Goal: Task Accomplishment & Management: Manage account settings

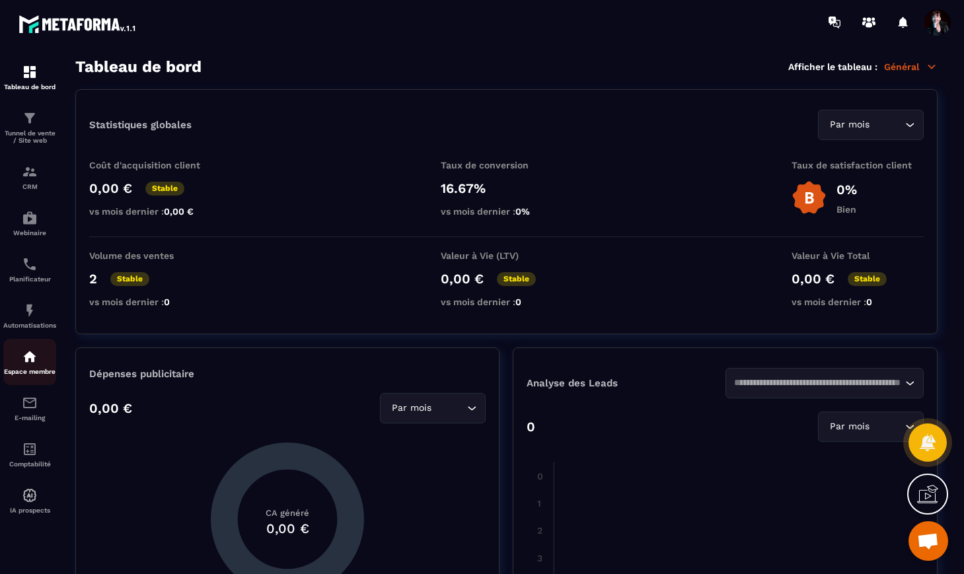
click at [35, 372] on div "Espace membre" at bounding box center [29, 362] width 53 height 26
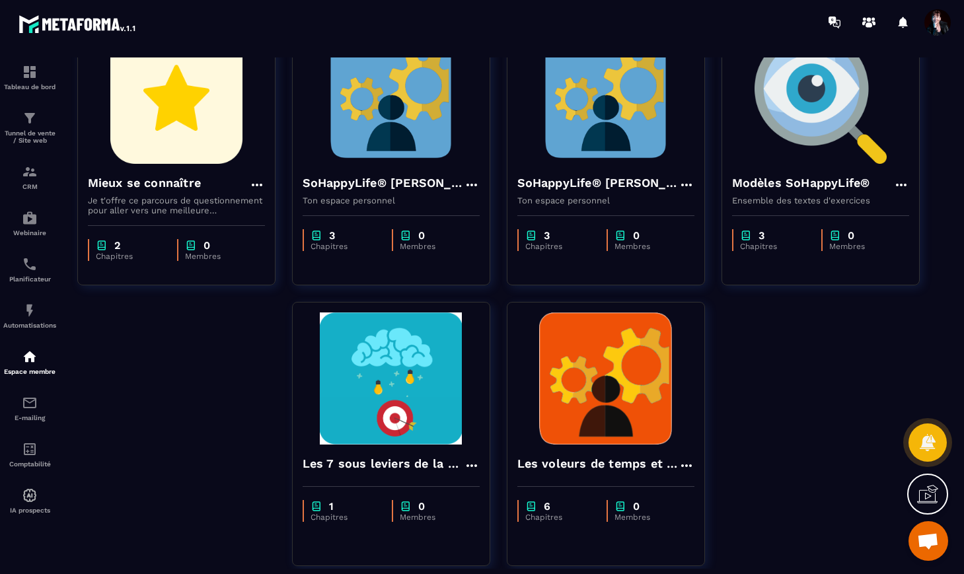
scroll to position [420, 0]
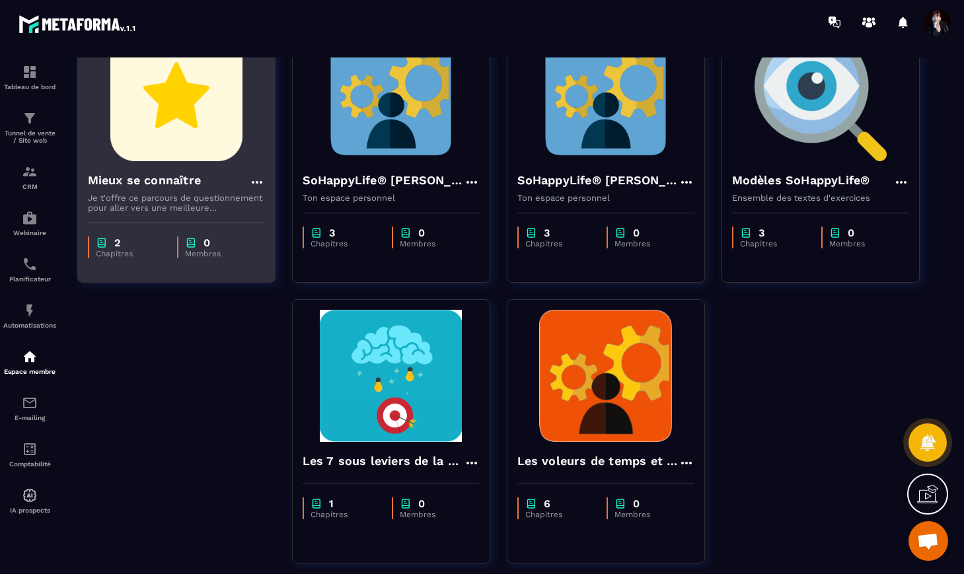
click at [151, 148] on img at bounding box center [176, 95] width 177 height 132
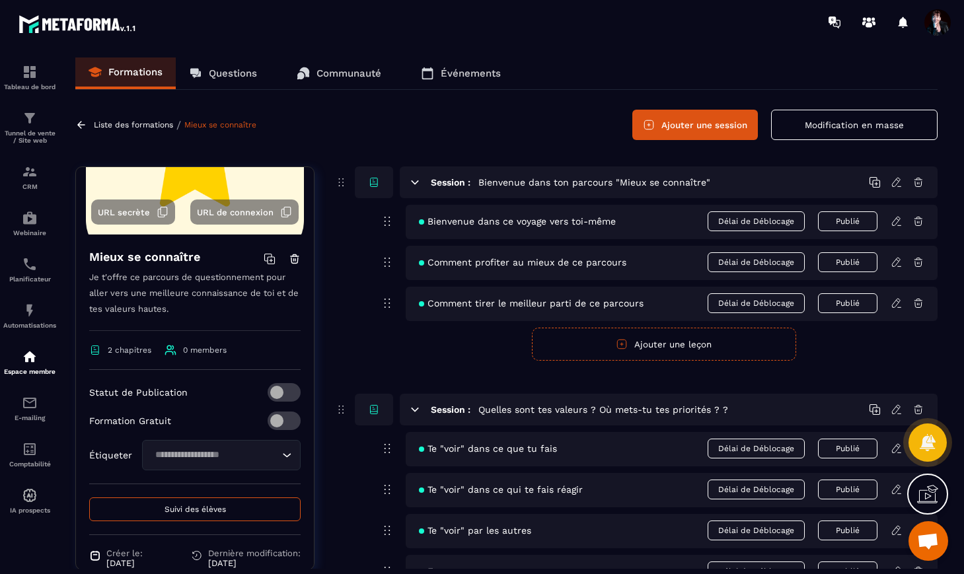
scroll to position [166, 0]
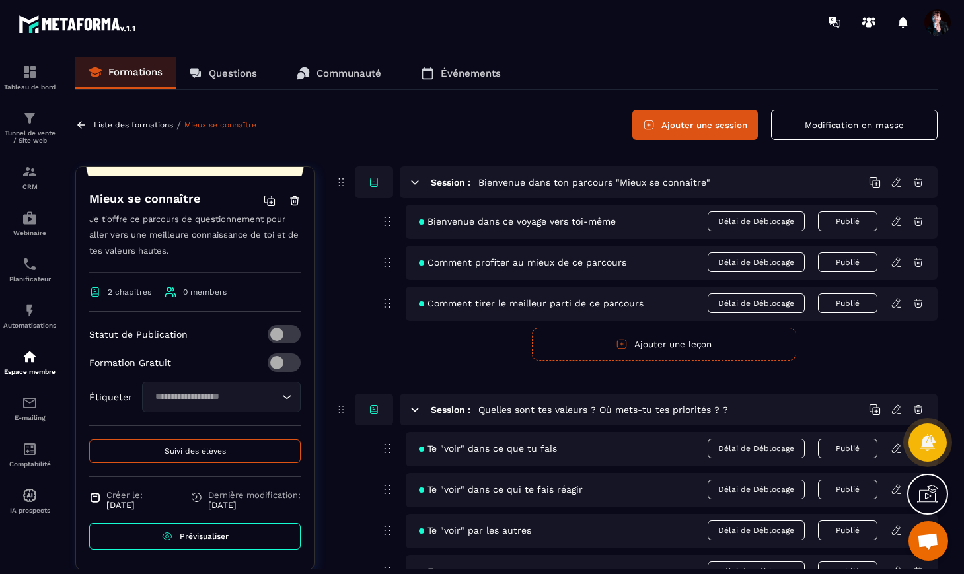
click at [169, 454] on span "Suivi des élèves" at bounding box center [195, 451] width 61 height 9
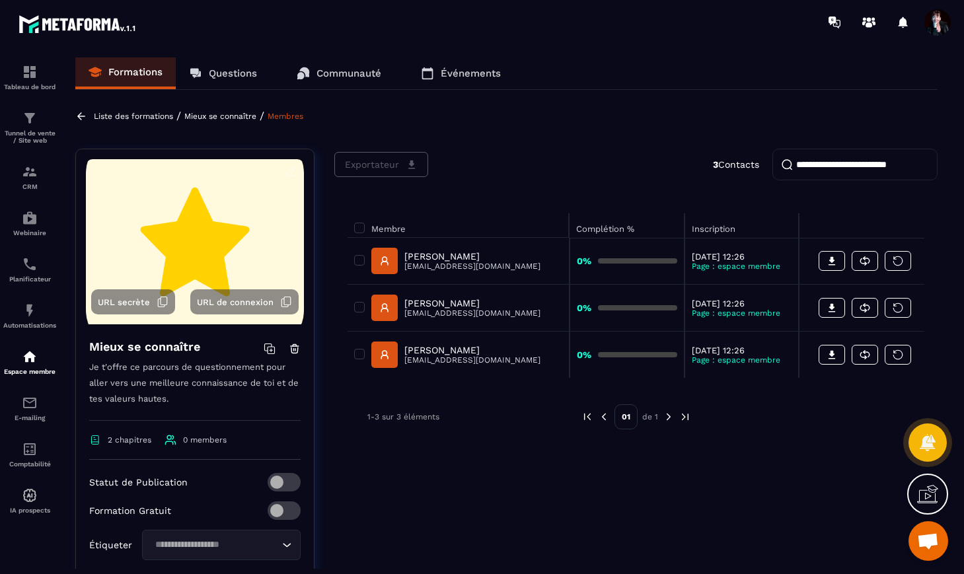
click at [141, 116] on p "Liste des formations" at bounding box center [133, 116] width 79 height 9
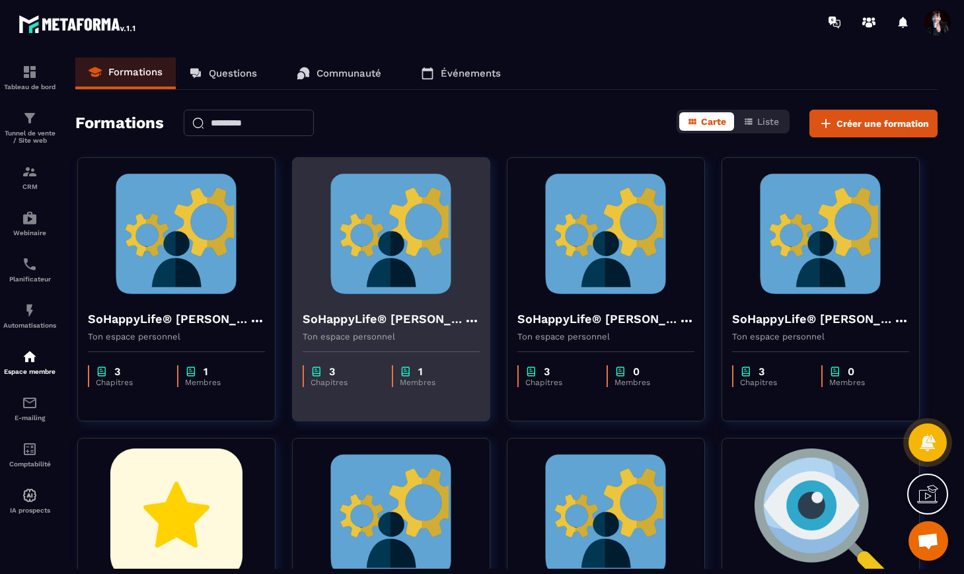
click at [397, 232] on img at bounding box center [391, 234] width 177 height 132
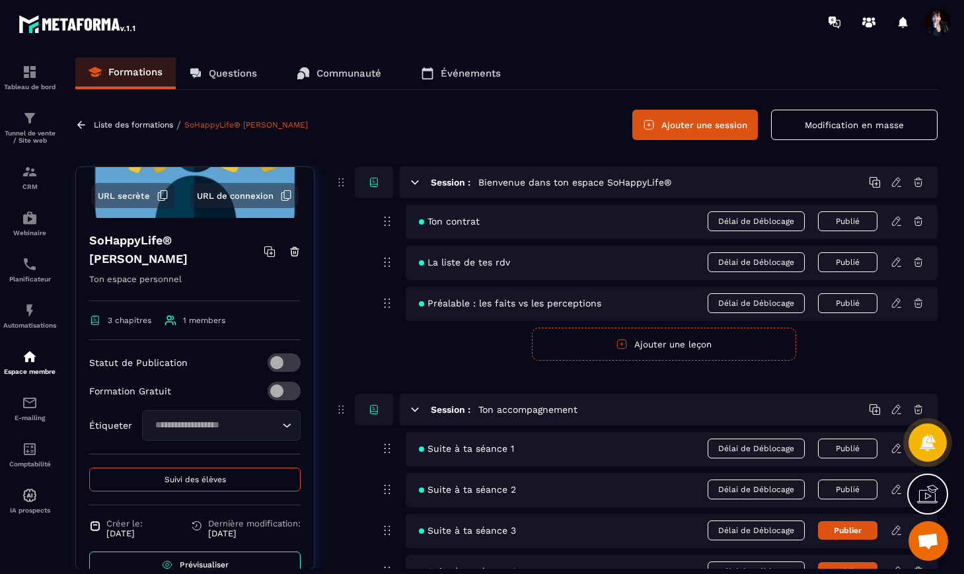
scroll to position [153, 0]
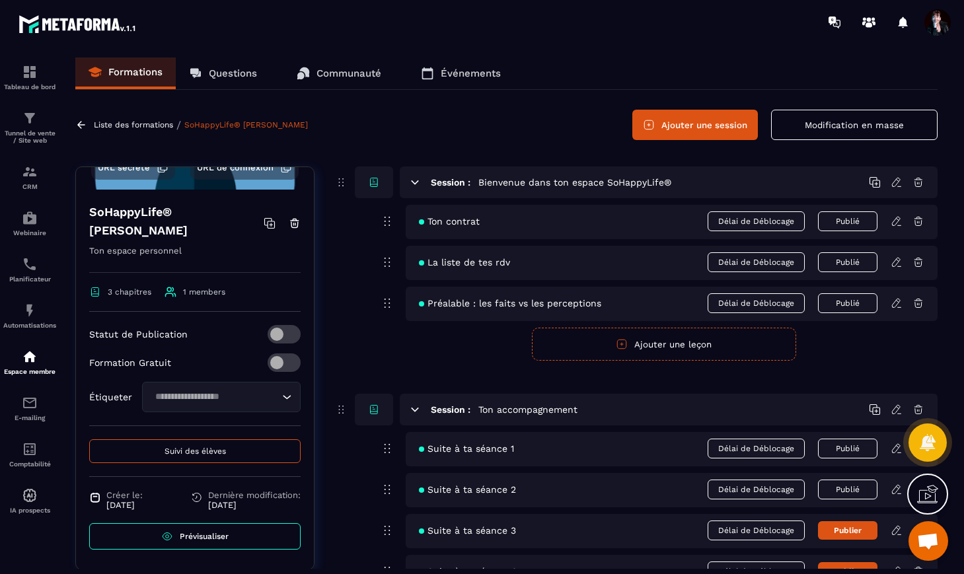
click at [230, 455] on button "Suivi des élèves" at bounding box center [195, 452] width 212 height 24
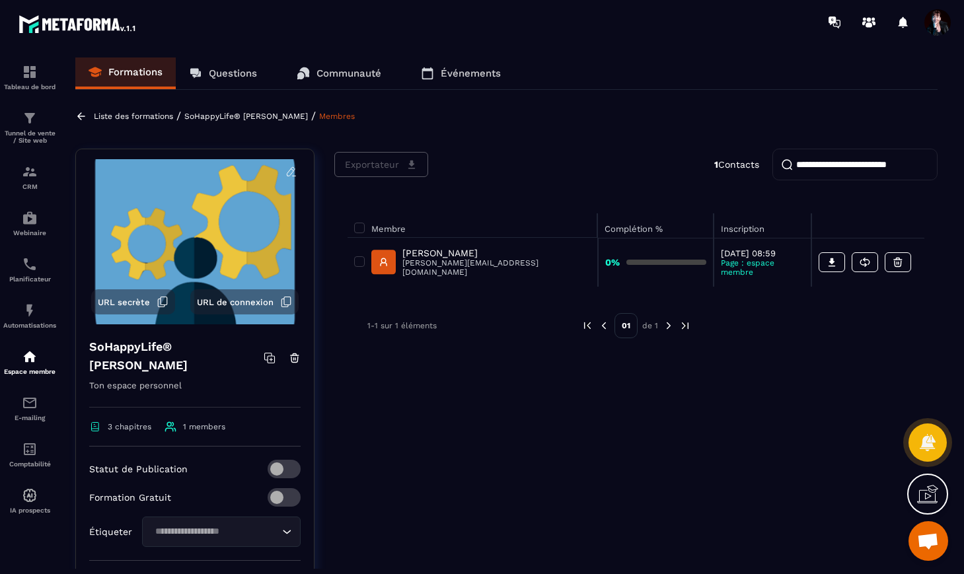
click at [470, 257] on p "[PERSON_NAME]" at bounding box center [497, 253] width 188 height 11
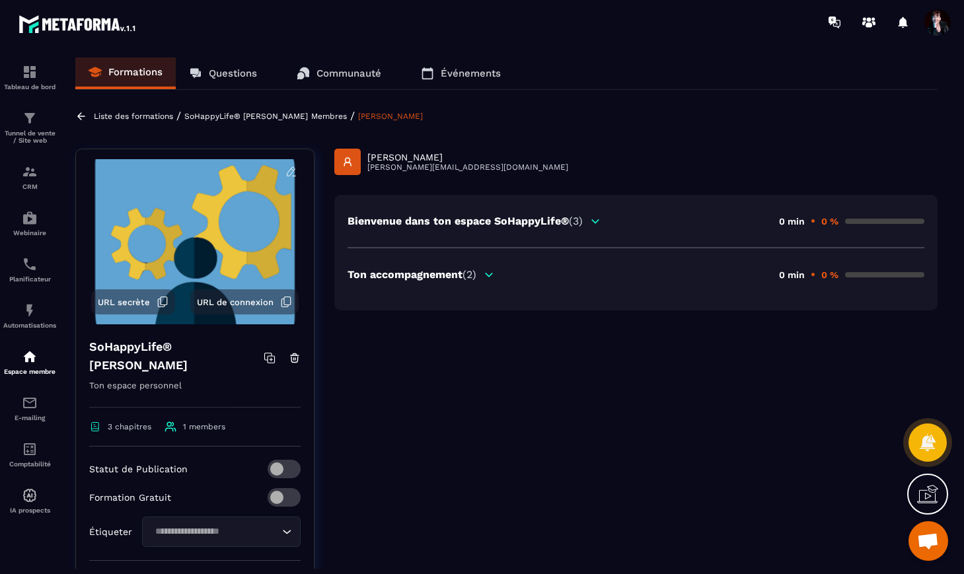
click at [472, 276] on span "(2)" at bounding box center [470, 274] width 14 height 13
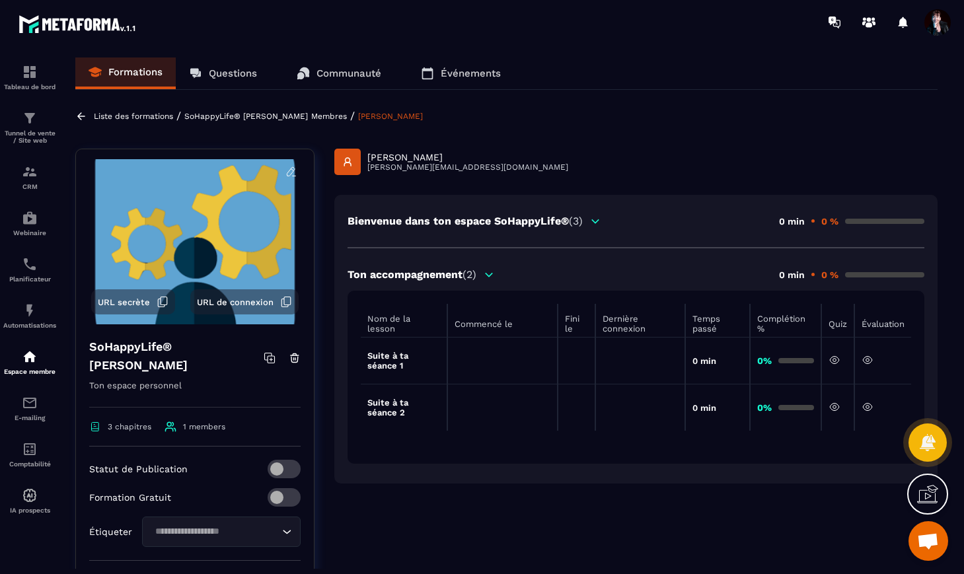
click at [865, 358] on icon at bounding box center [868, 360] width 12 height 12
click at [869, 362] on icon at bounding box center [868, 360] width 12 height 12
click at [867, 405] on icon at bounding box center [868, 406] width 3 height 3
click at [117, 118] on p "Liste des formations" at bounding box center [133, 116] width 79 height 9
